Goal: Transaction & Acquisition: Purchase product/service

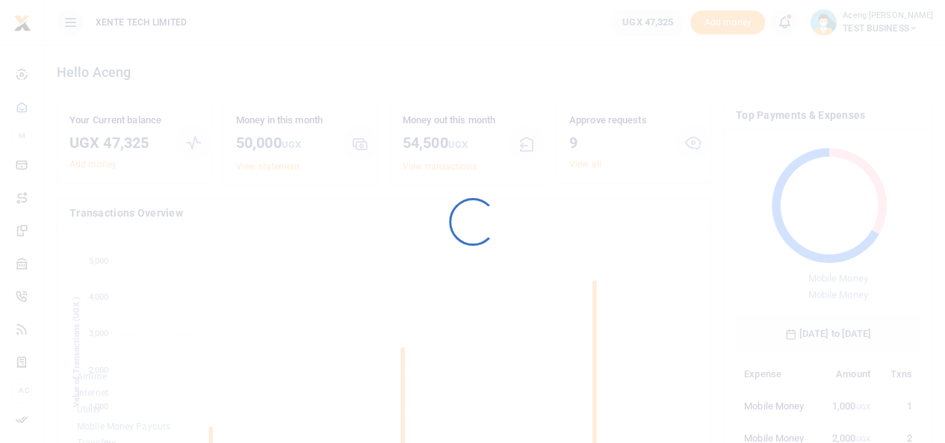
scroll to position [12, 12]
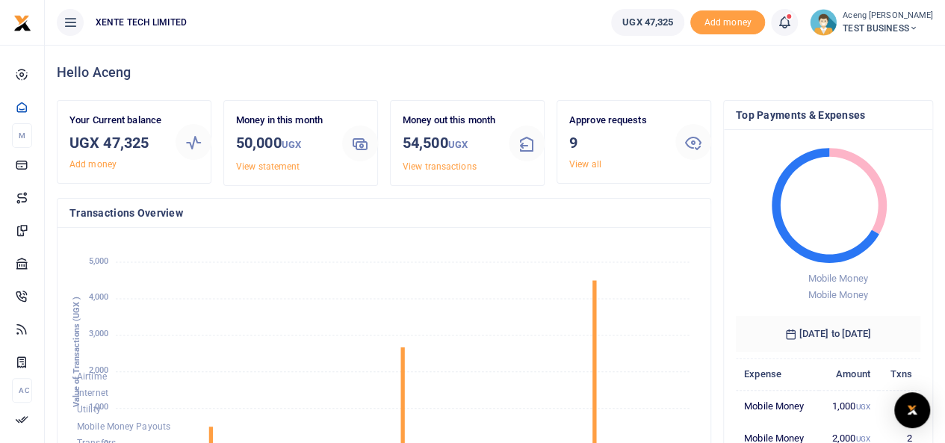
click at [871, 28] on span "TEST BUSINESS" at bounding box center [888, 28] width 90 height 13
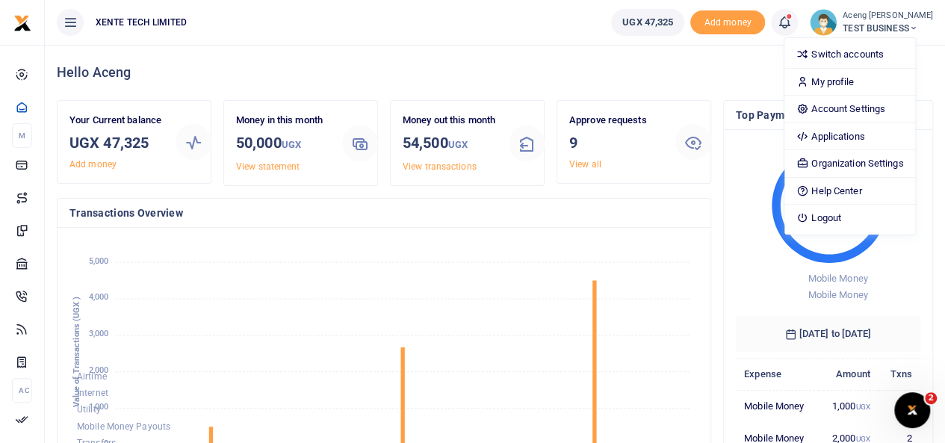
scroll to position [0, 0]
click at [845, 51] on link "Switch accounts" at bounding box center [850, 54] width 131 height 21
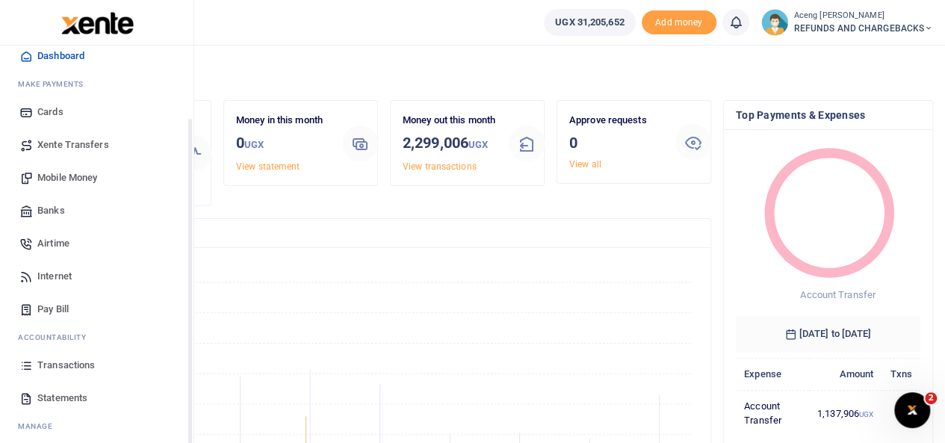
scroll to position [90, 0]
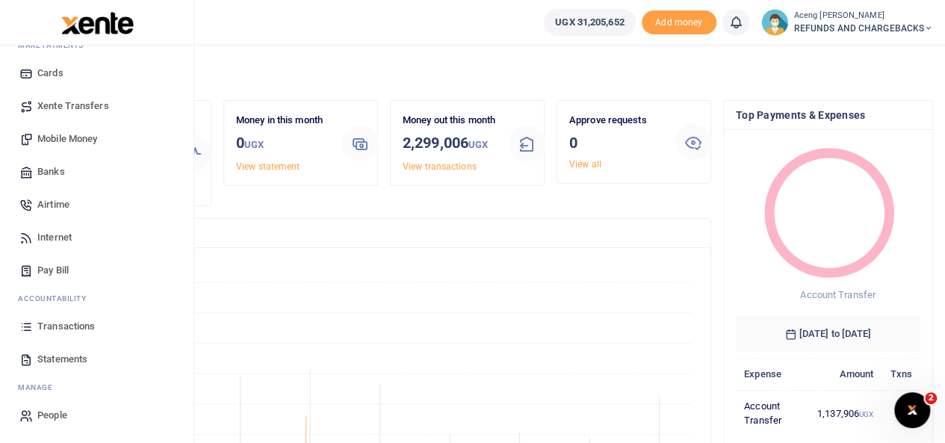
click at [55, 354] on span "Statements" at bounding box center [62, 359] width 50 height 15
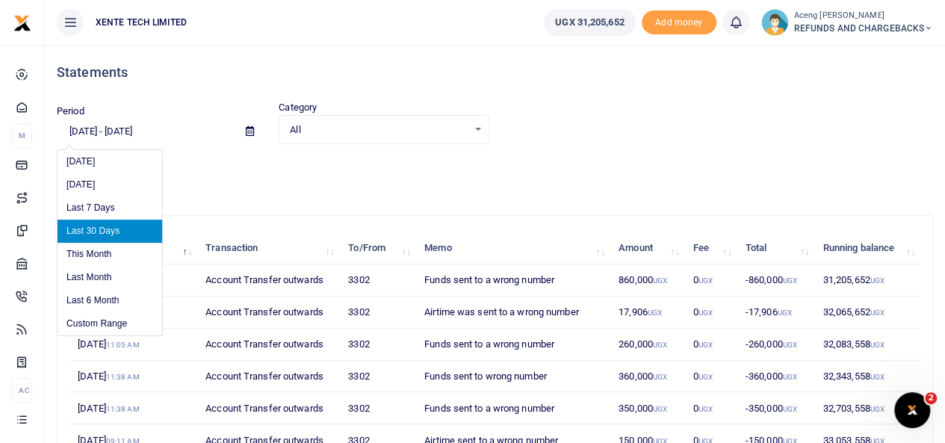
click at [108, 135] on input "[DATE] - [DATE]" at bounding box center [145, 131] width 177 height 25
click at [105, 330] on li "Custom Range" at bounding box center [110, 323] width 105 height 23
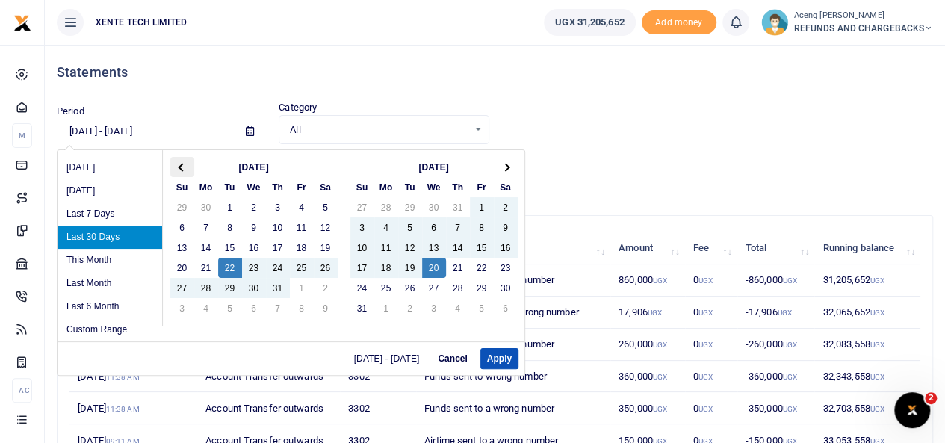
click at [186, 171] on th at bounding box center [182, 167] width 24 height 20
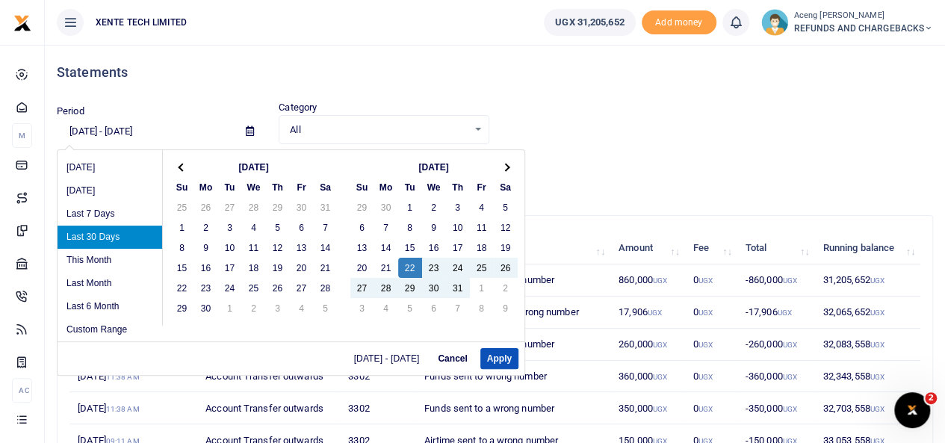
click at [186, 171] on th at bounding box center [182, 167] width 24 height 20
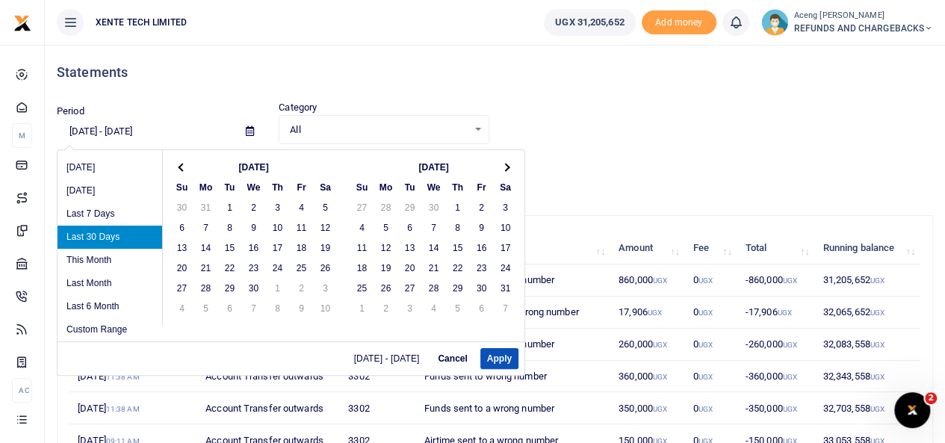
click at [186, 171] on th at bounding box center [182, 167] width 24 height 20
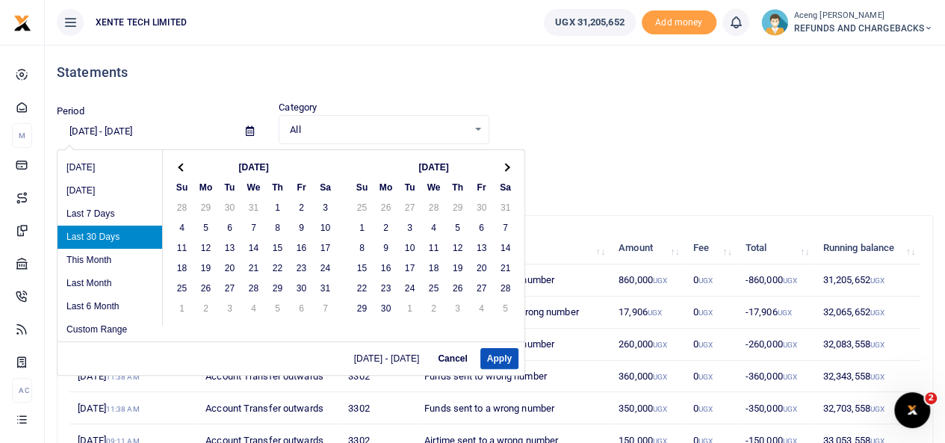
click at [186, 171] on th at bounding box center [182, 167] width 24 height 20
click at [504, 160] on th at bounding box center [506, 167] width 24 height 20
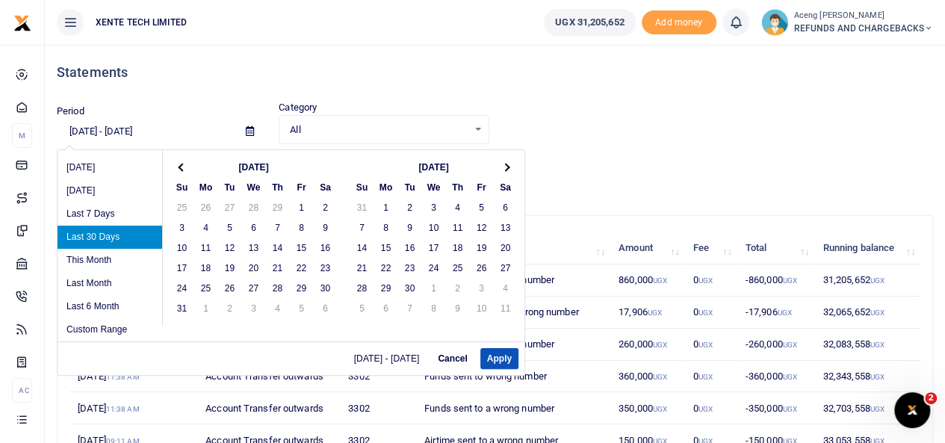
click at [504, 160] on th at bounding box center [506, 167] width 24 height 20
click at [501, 161] on th at bounding box center [506, 167] width 24 height 20
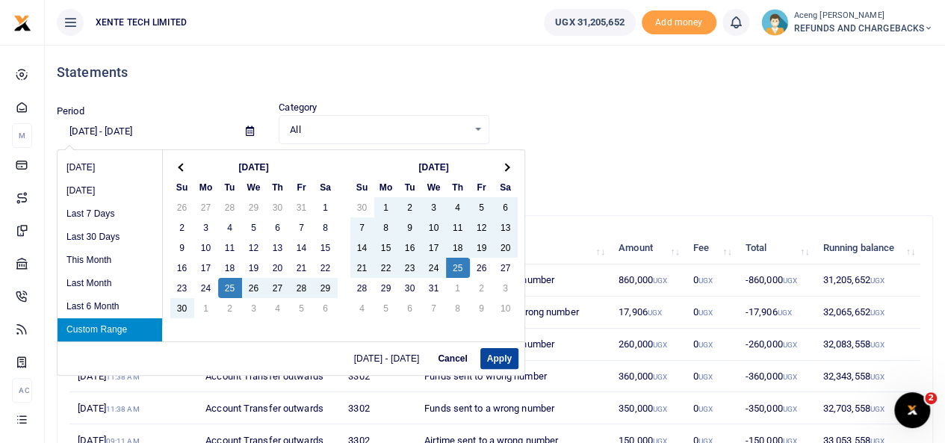
click at [498, 356] on button "Apply" at bounding box center [500, 358] width 38 height 21
type input "06/25/2024 - 07/25/2024"
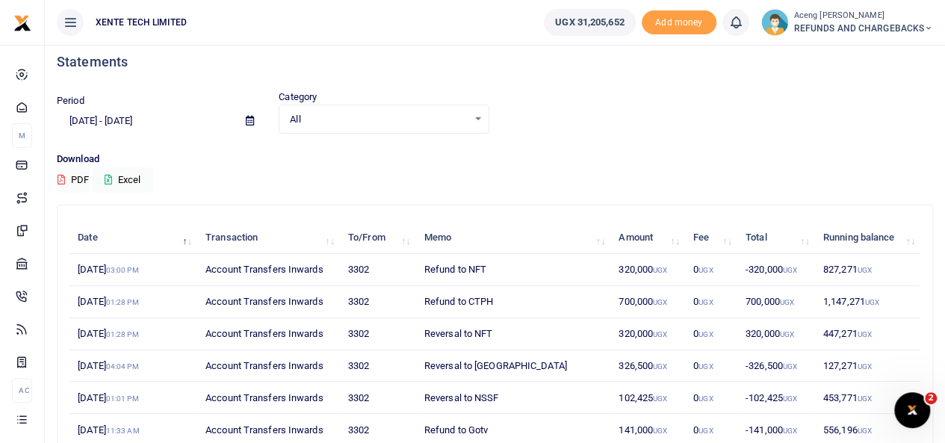
scroll to position [1, 0]
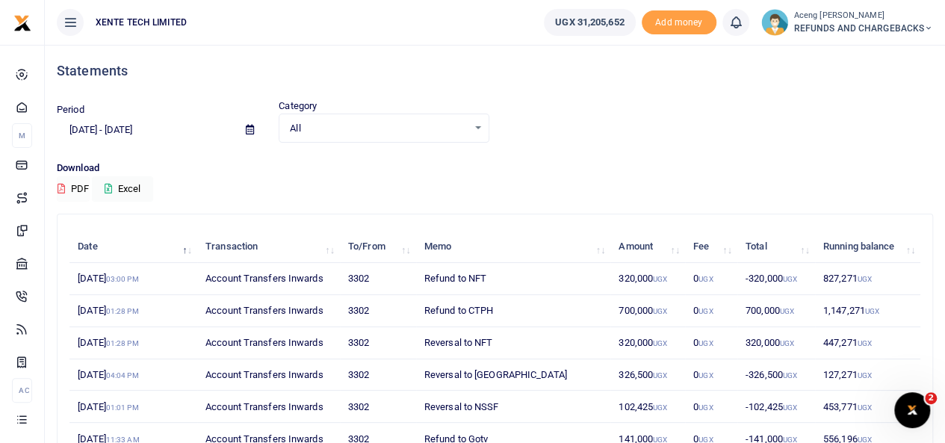
click at [74, 183] on button "PDF" at bounding box center [73, 188] width 33 height 25
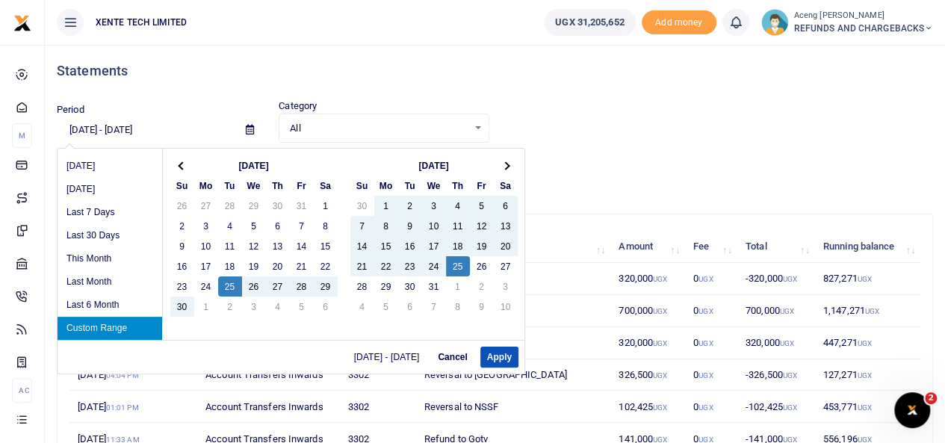
click at [118, 129] on input "06/25/2024 - 07/25/2024" at bounding box center [145, 129] width 177 height 25
click at [593, 102] on div "Period 06/25/2024 - 07/25/2024 Category All Select an option... All Credit Debi…" at bounding box center [495, 121] width 889 height 44
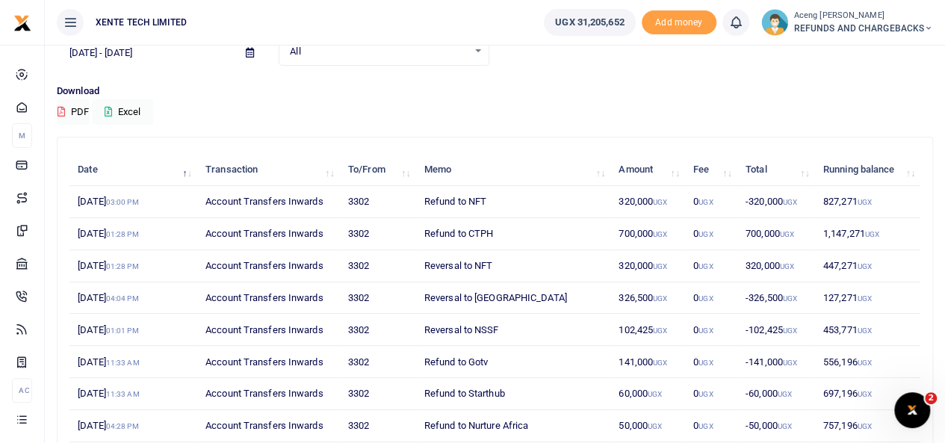
scroll to position [76, 0]
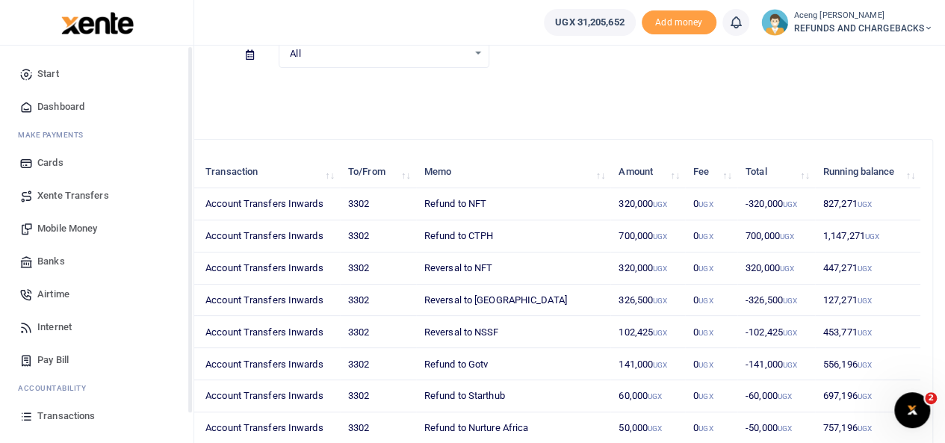
click at [45, 114] on link "Dashboard" at bounding box center [97, 106] width 170 height 33
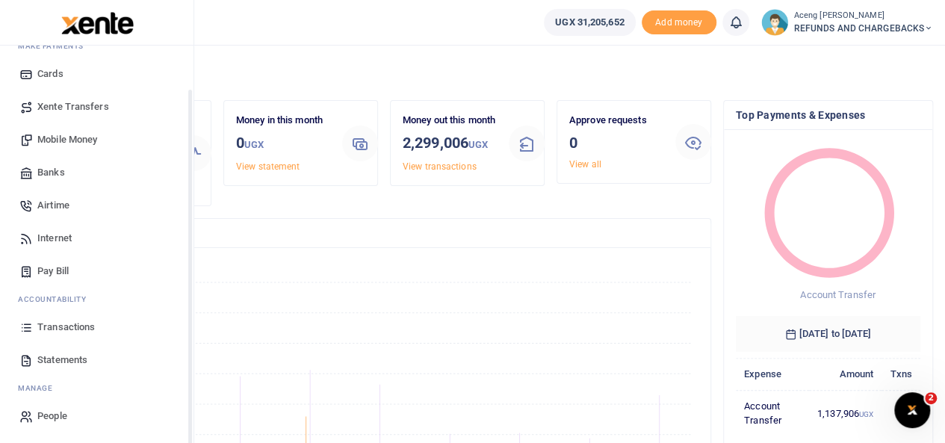
scroll to position [90, 0]
click at [43, 358] on span "Statements" at bounding box center [62, 359] width 50 height 15
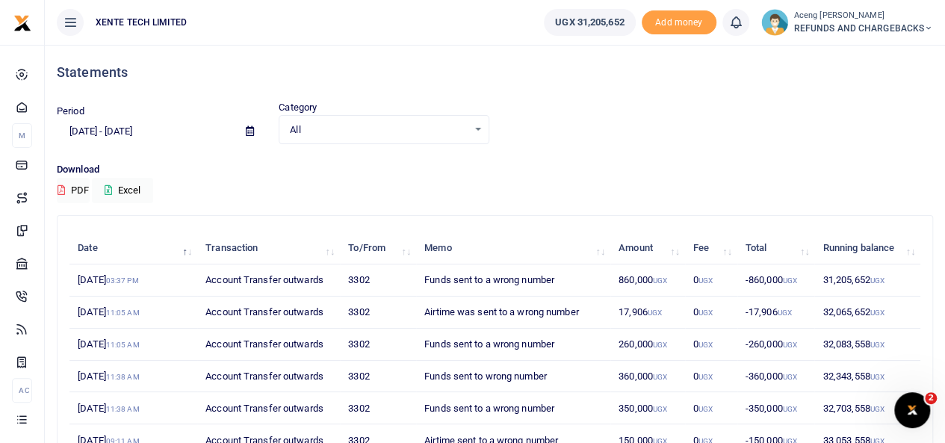
click at [164, 126] on input "[DATE] - [DATE]" at bounding box center [145, 131] width 177 height 25
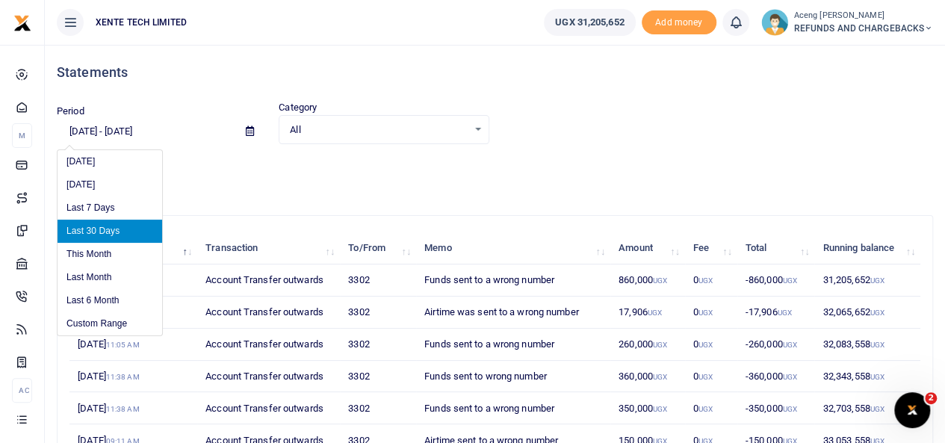
click at [120, 135] on input "07/22/2025 - 08/20/2025" at bounding box center [145, 131] width 177 height 25
click at [121, 321] on li "Custom Range" at bounding box center [110, 323] width 105 height 23
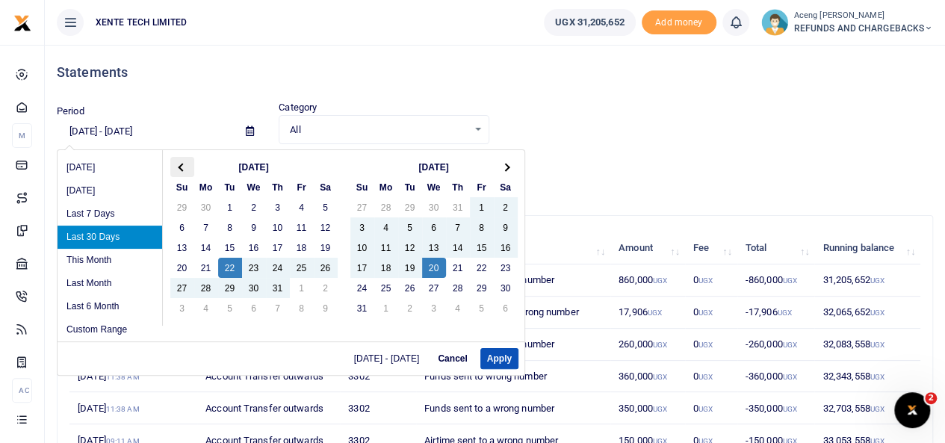
click at [187, 162] on th at bounding box center [182, 167] width 24 height 20
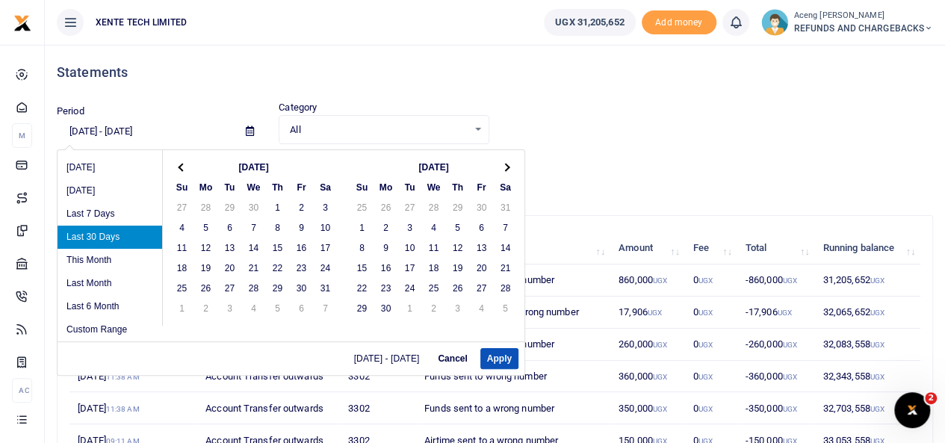
click at [187, 162] on th at bounding box center [182, 167] width 24 height 20
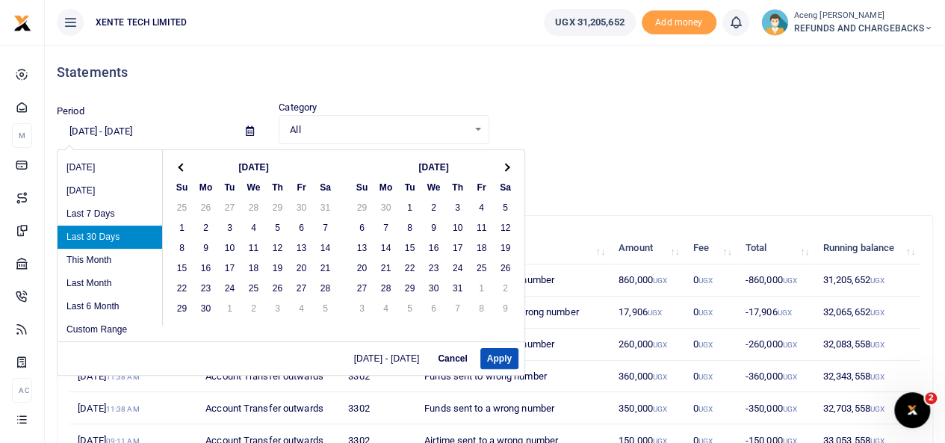
click at [187, 162] on th at bounding box center [182, 167] width 24 height 20
click at [180, 175] on th at bounding box center [182, 167] width 24 height 20
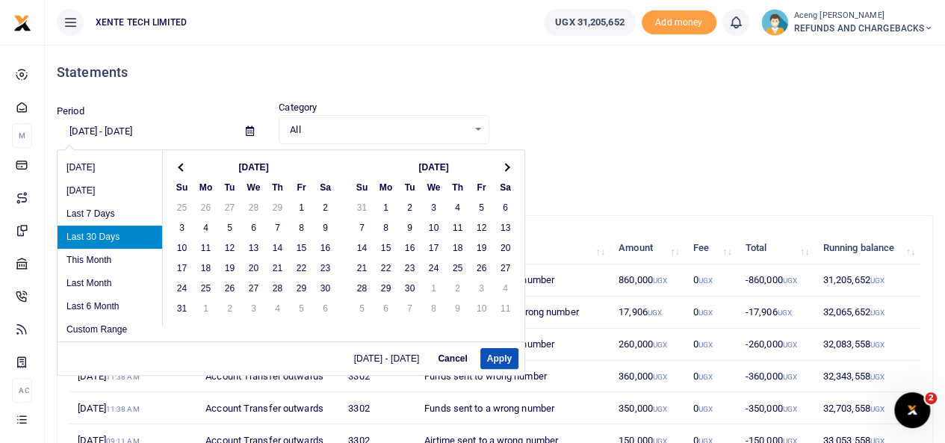
click at [180, 175] on th at bounding box center [182, 167] width 24 height 20
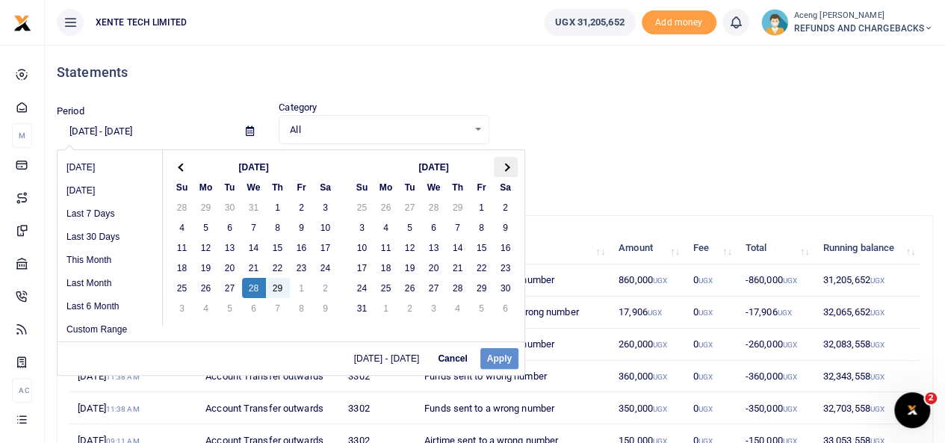
click at [505, 167] on span at bounding box center [505, 167] width 8 height 8
click at [185, 170] on th at bounding box center [182, 167] width 24 height 20
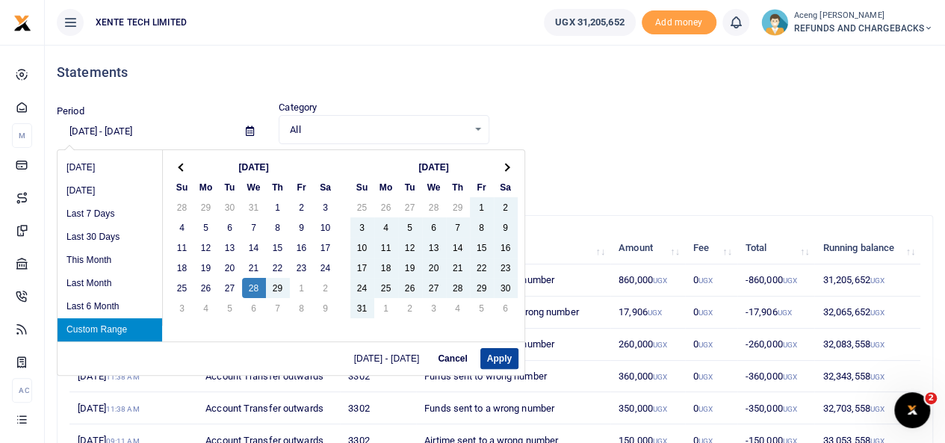
click at [496, 354] on button "Apply" at bounding box center [500, 358] width 38 height 21
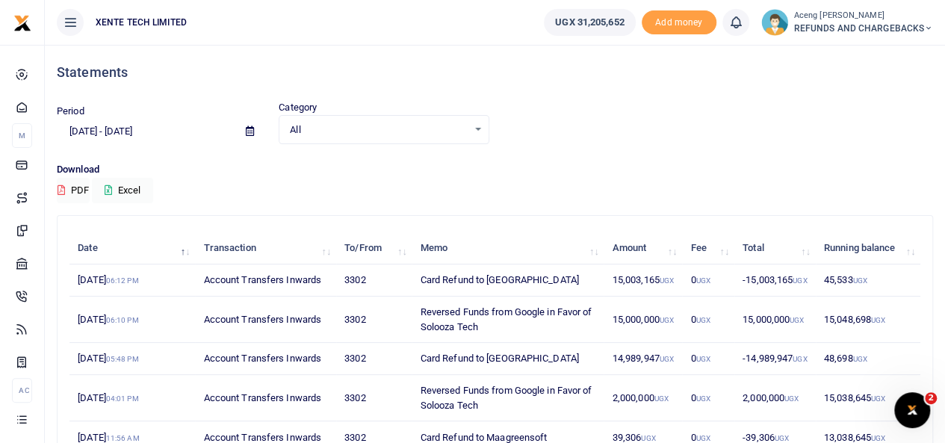
click at [106, 137] on input "02/28/2024 - 05/25/2024" at bounding box center [145, 131] width 177 height 25
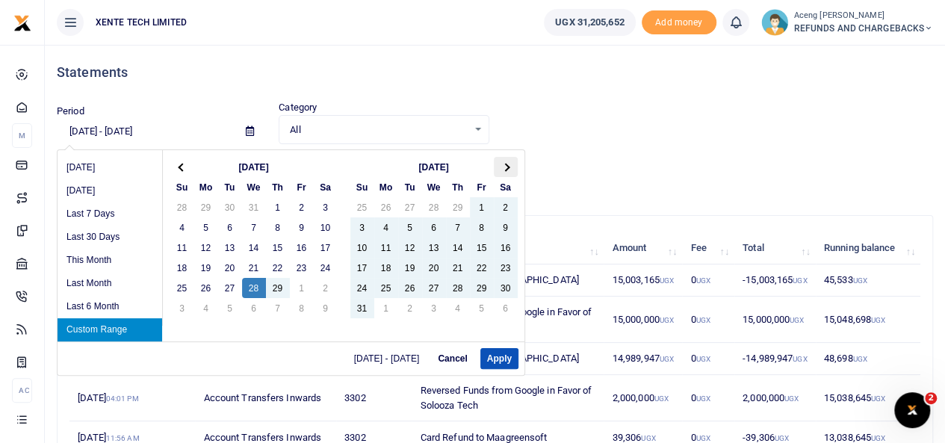
click at [502, 165] on span at bounding box center [505, 167] width 8 height 8
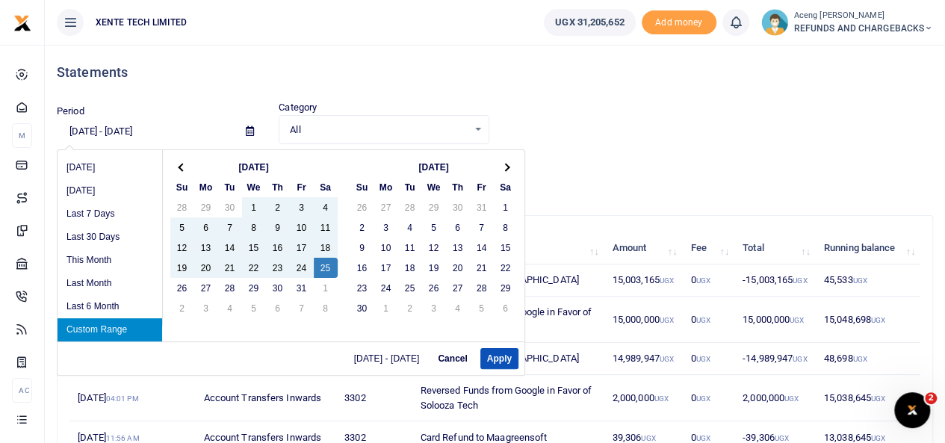
click at [502, 165] on span at bounding box center [505, 167] width 8 height 8
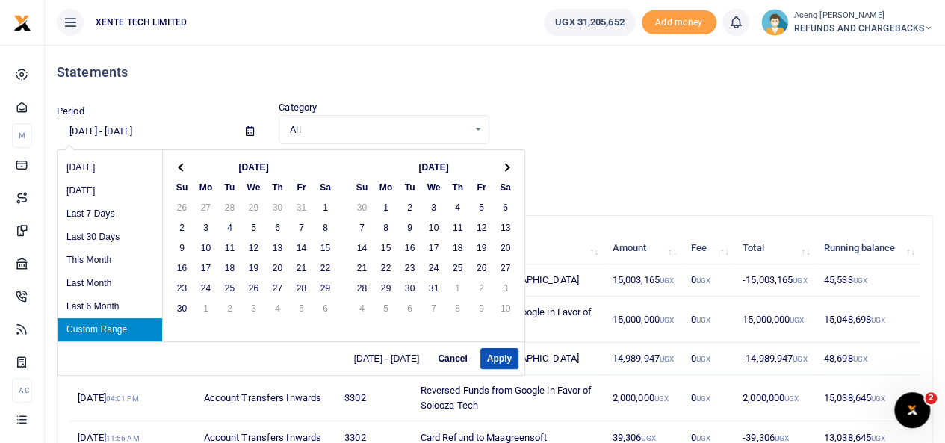
click at [502, 165] on span at bounding box center [505, 167] width 8 height 8
click at [179, 162] on th at bounding box center [182, 167] width 24 height 20
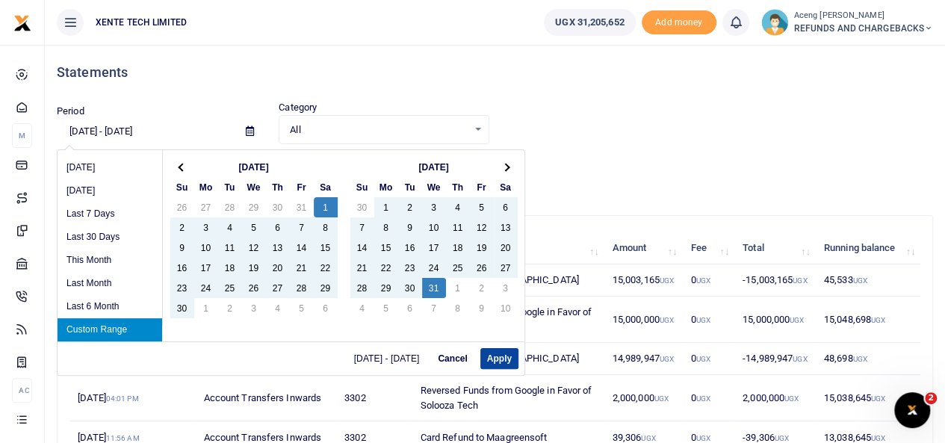
click at [504, 363] on button "Apply" at bounding box center [500, 358] width 38 height 21
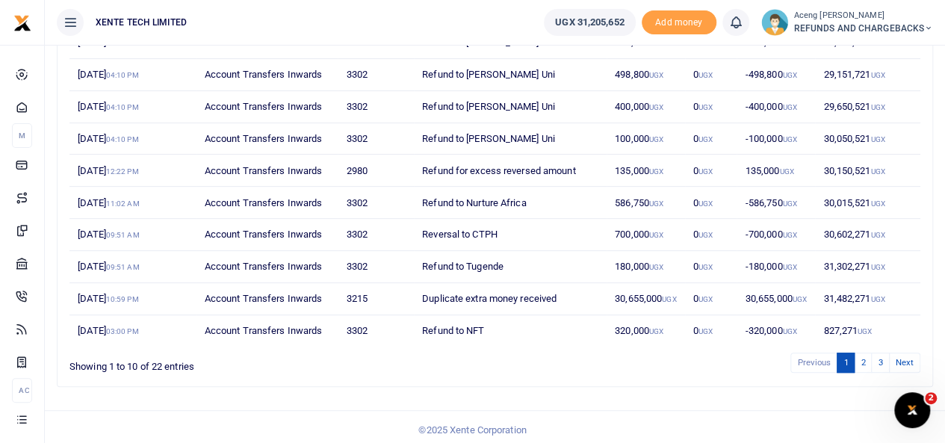
scroll to position [239, 0]
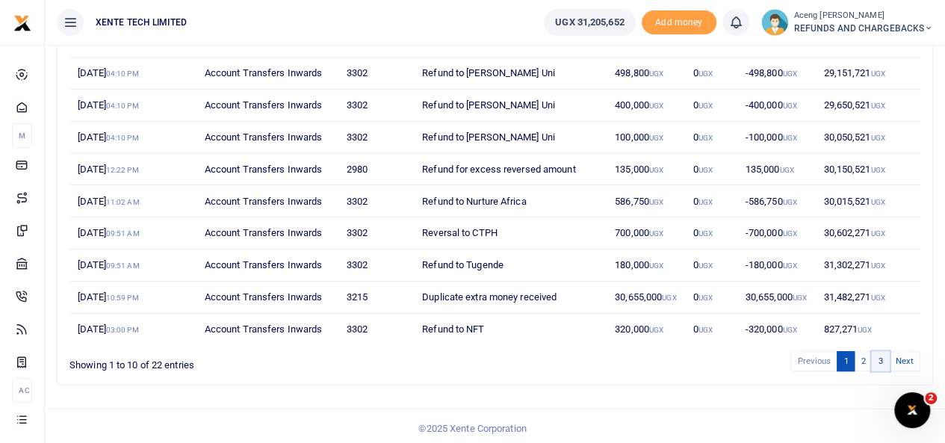
click at [885, 359] on link "3" at bounding box center [880, 361] width 18 height 20
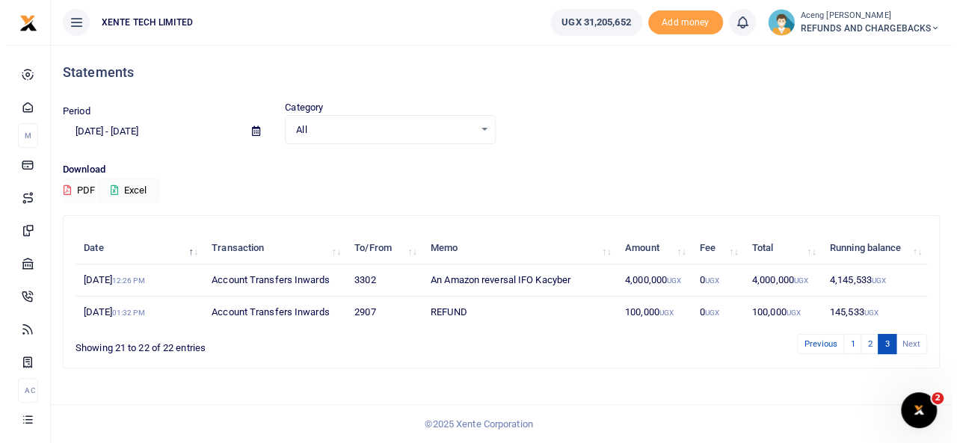
scroll to position [0, 0]
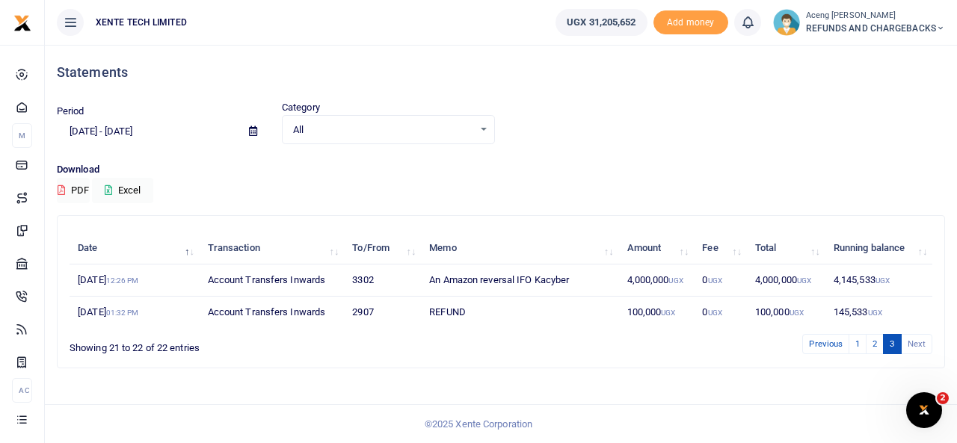
click at [148, 141] on input "06/01/2024 - 07/31/2024" at bounding box center [147, 131] width 180 height 25
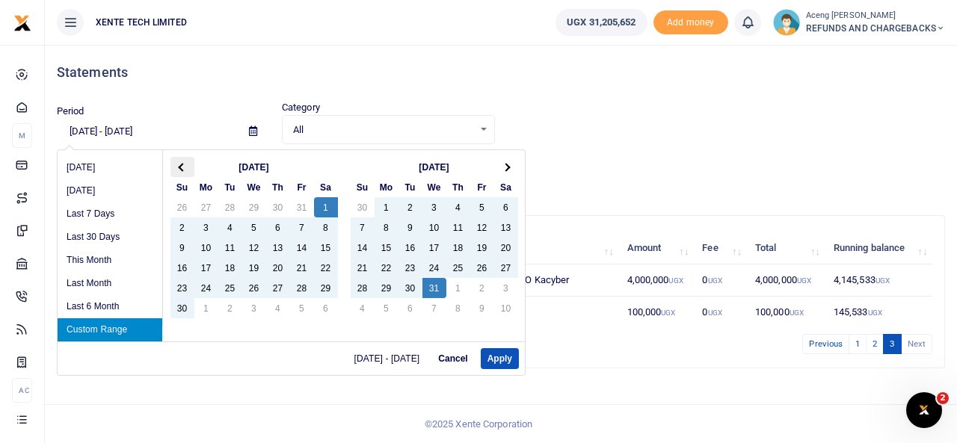
click at [184, 169] on th at bounding box center [182, 167] width 24 height 20
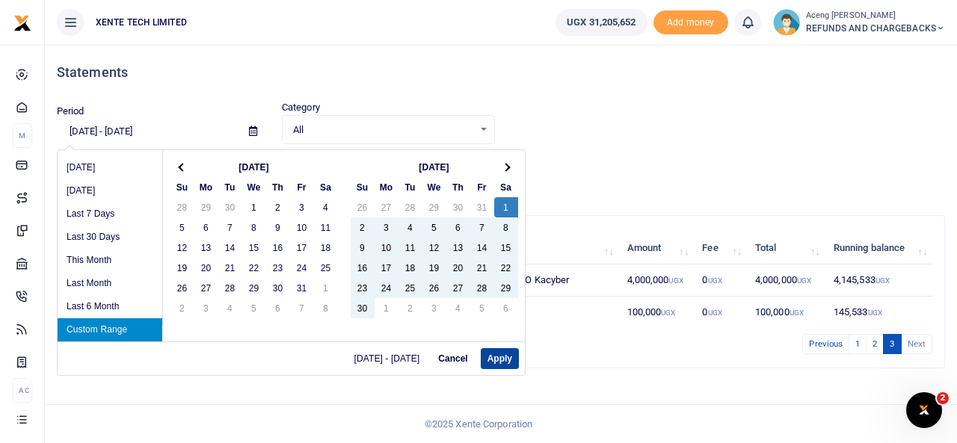
click at [483, 352] on button "Apply" at bounding box center [500, 358] width 38 height 21
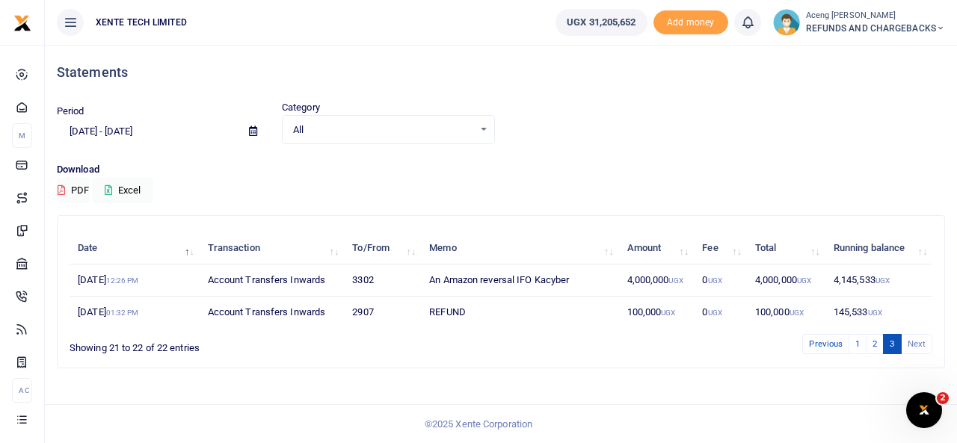
click at [135, 129] on input "06/01/2024 - 07/31/2024" at bounding box center [147, 131] width 180 height 25
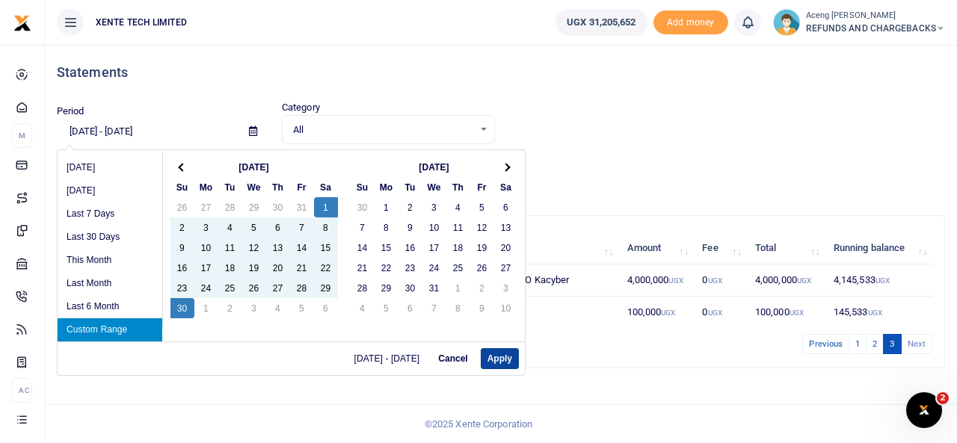
click at [499, 361] on button "Apply" at bounding box center [500, 358] width 38 height 21
type input "06/01/2024 - 06/30/2024"
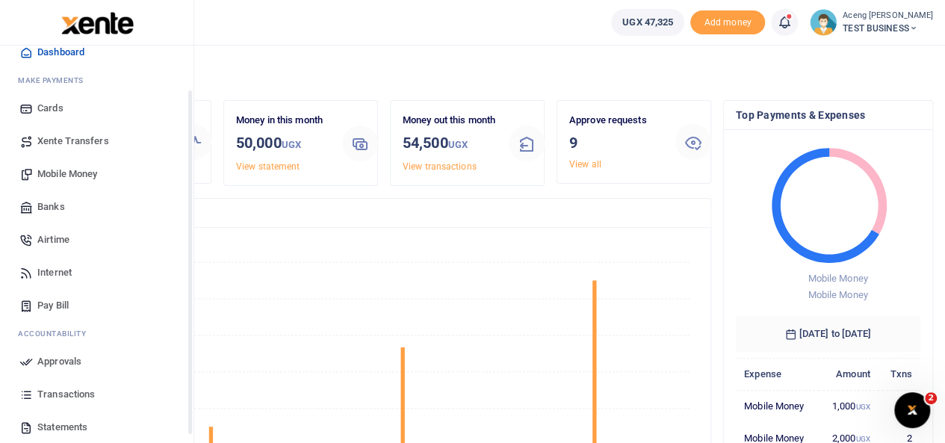
scroll to position [56, 0]
click at [45, 309] on span "Pay Bill" at bounding box center [52, 304] width 31 height 15
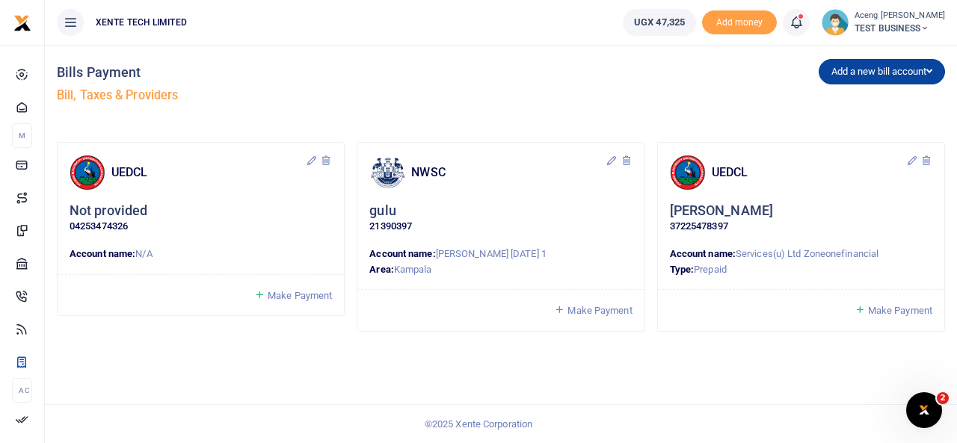
click at [851, 75] on button "Add a new bill account" at bounding box center [881, 71] width 126 height 25
click at [829, 104] on link "UEDCL" at bounding box center [878, 103] width 118 height 21
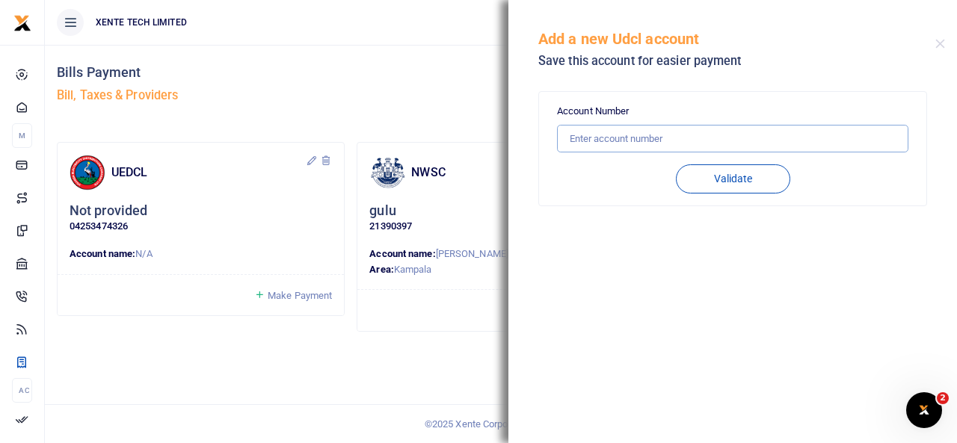
click at [657, 128] on input "text" at bounding box center [732, 139] width 351 height 28
type input "21390397"
click at [689, 178] on button "Validate" at bounding box center [733, 178] width 114 height 29
drag, startPoint x: 614, startPoint y: 145, endPoint x: 511, endPoint y: 136, distance: 103.5
click at [511, 136] on div "Account Number 21390397 Validate Account Number Account name Account type Phone…" at bounding box center [732, 237] width 448 height 309
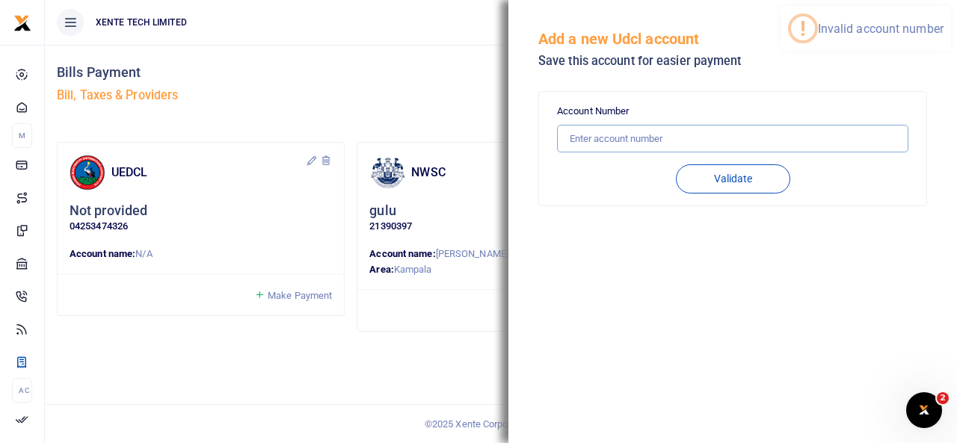
click at [581, 147] on input "text" at bounding box center [732, 139] width 351 height 28
type input "37225478397"
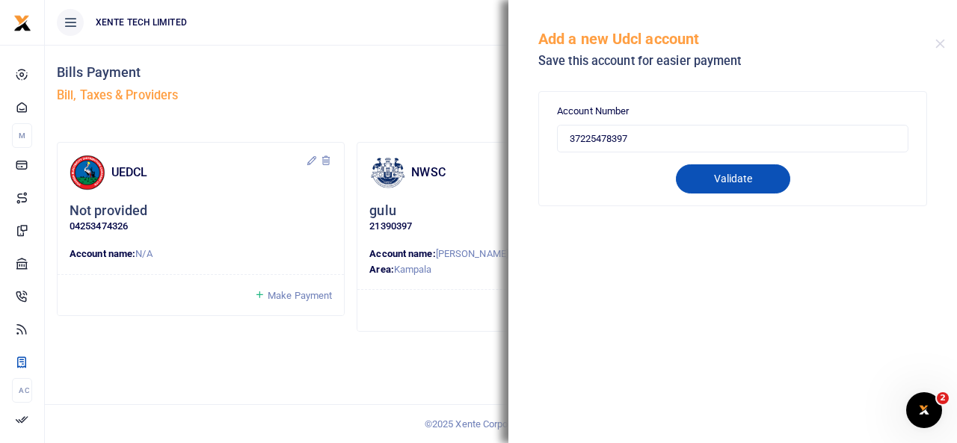
click at [735, 182] on button "Validate" at bounding box center [733, 178] width 114 height 29
type input "37225478397"
type input "SERVICES(U) LTD ZONEONEFINANCIAL"
type input "PREPAID"
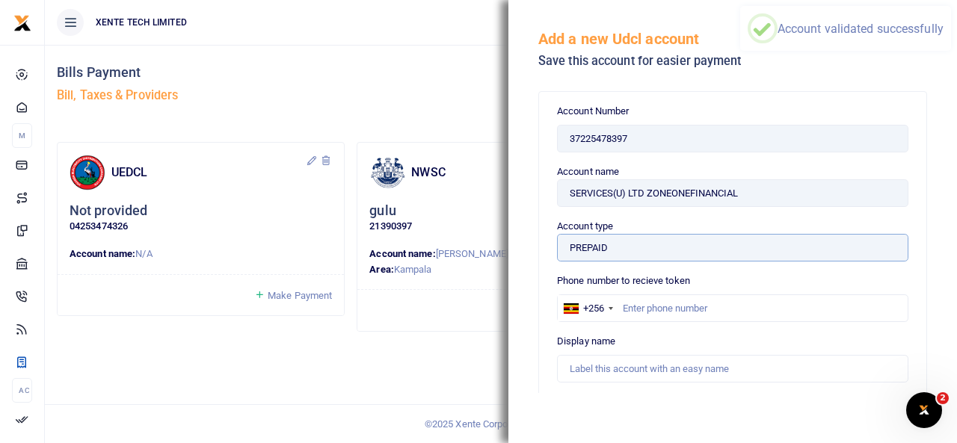
click at [726, 238] on input "PREPAID" at bounding box center [732, 248] width 351 height 28
drag, startPoint x: 611, startPoint y: 248, endPoint x: 584, endPoint y: 238, distance: 27.9
click at [584, 238] on input "PREPAID" at bounding box center [732, 248] width 351 height 28
click at [613, 244] on input "PREPAID" at bounding box center [732, 248] width 351 height 28
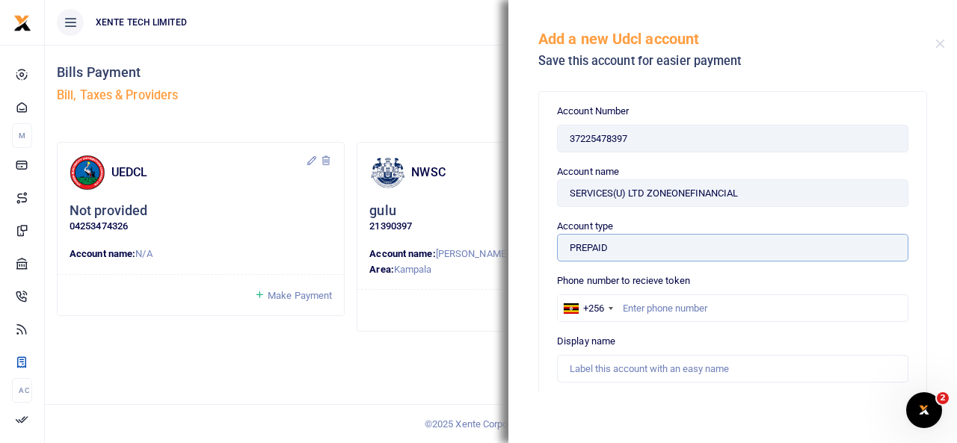
click at [613, 244] on input "PREPAID" at bounding box center [732, 248] width 351 height 28
click at [939, 46] on button "Close" at bounding box center [940, 44] width 10 height 10
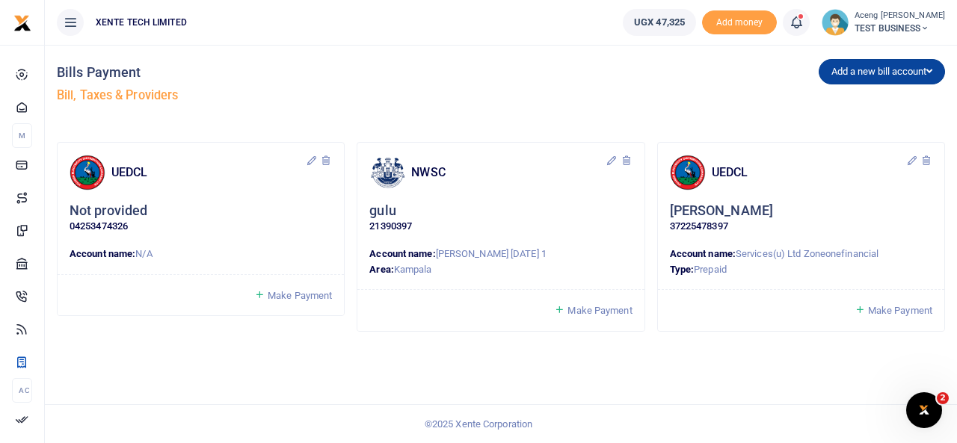
click at [864, 74] on button "Add a new bill account" at bounding box center [881, 71] width 126 height 25
click at [524, 101] on div "Add a new bill account UEDCL NWSC URA KCCA" at bounding box center [726, 87] width 450 height 85
